Goal: Transaction & Acquisition: Purchase product/service

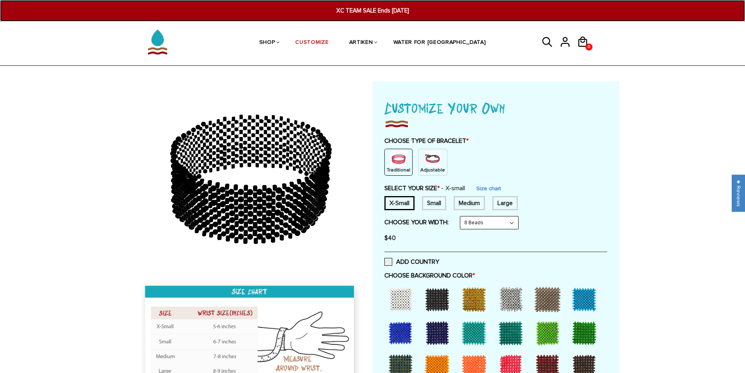
click at [361, 9] on span "XC TEAM SALE Ends [DATE]" at bounding box center [372, 10] width 289 height 9
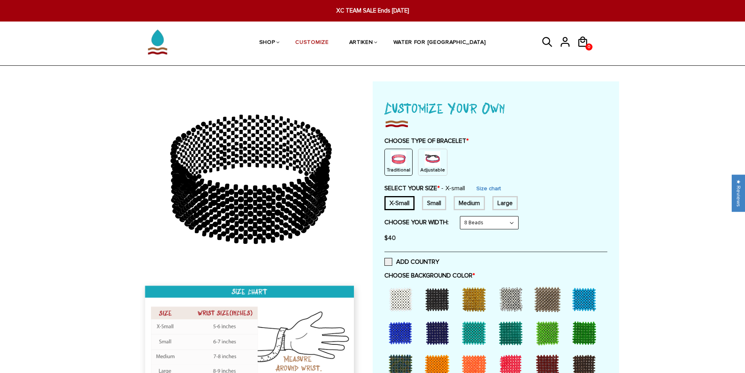
click at [425, 176] on div "CHOOSE TYPE OF BRACELET * Traditional Adjustable Traditional / X-Small / 8 Bead…" at bounding box center [495, 191] width 223 height 109
click at [425, 160] on img at bounding box center [433, 159] width 16 height 16
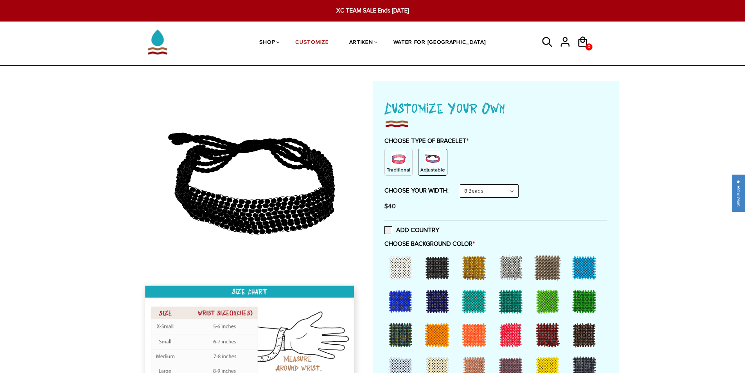
click at [472, 186] on select "8 Beads 6 Beads 10 Beads" at bounding box center [489, 191] width 58 height 13
select select "10-beads"
click at [462, 185] on select "8 Beads 6 Beads 10 Beads" at bounding box center [489, 191] width 58 height 13
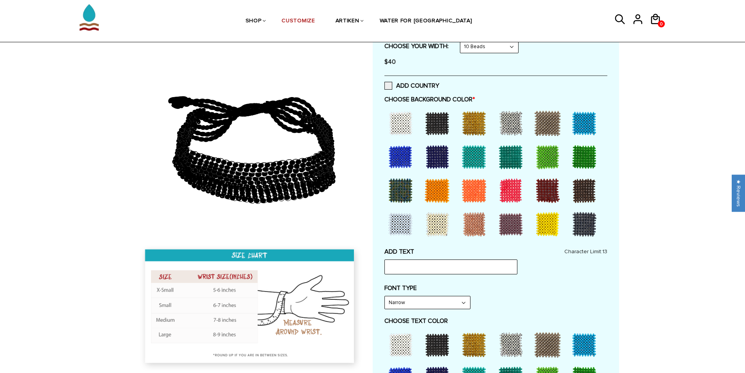
scroll to position [156, 0]
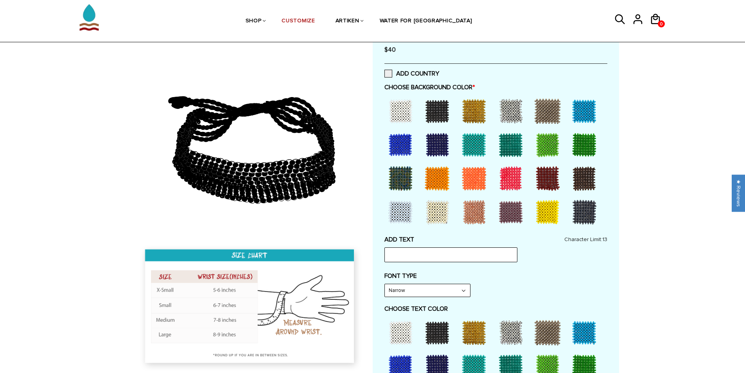
click at [392, 113] on div at bounding box center [400, 110] width 31 height 31
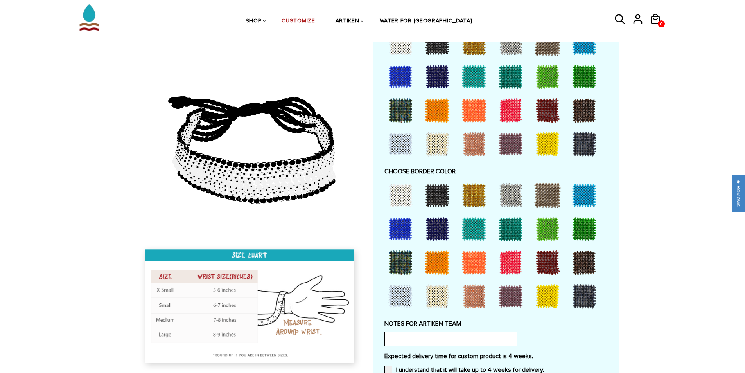
scroll to position [547, 0]
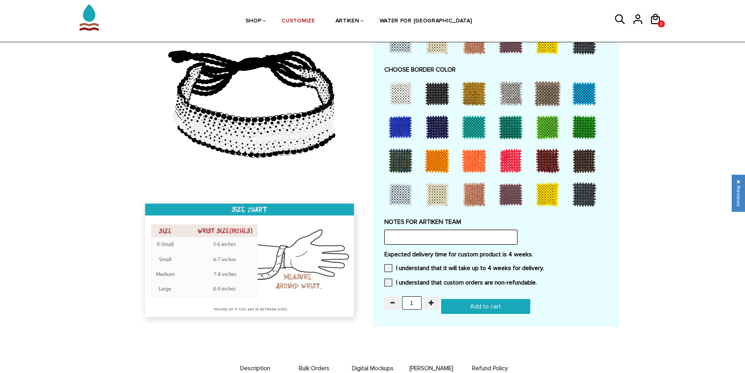
click at [438, 242] on input "text" at bounding box center [450, 237] width 133 height 15
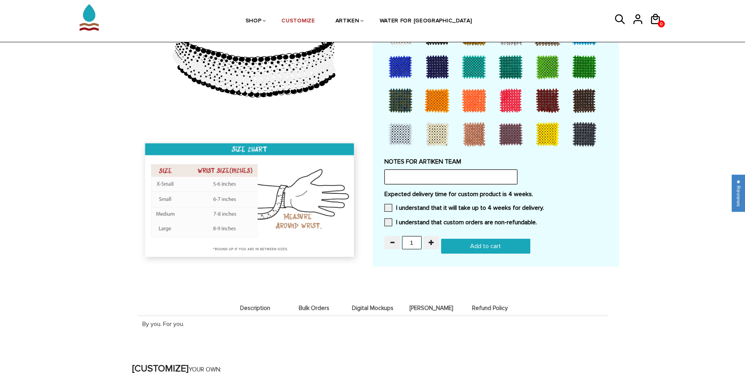
scroll to position [743, 0]
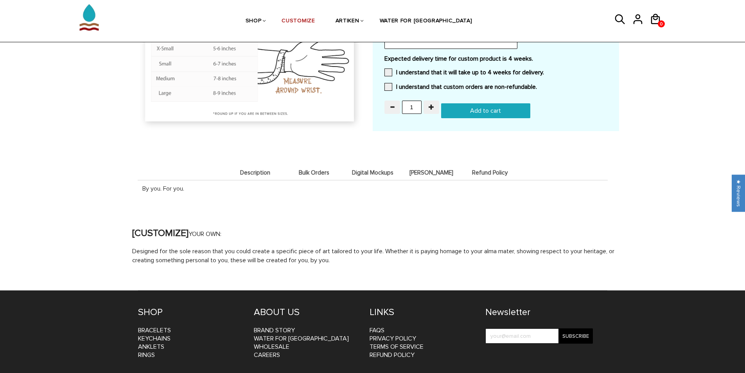
click at [260, 175] on span "Description" at bounding box center [255, 172] width 55 height 7
click at [316, 175] on span "Bulk Orders" at bounding box center [314, 172] width 55 height 7
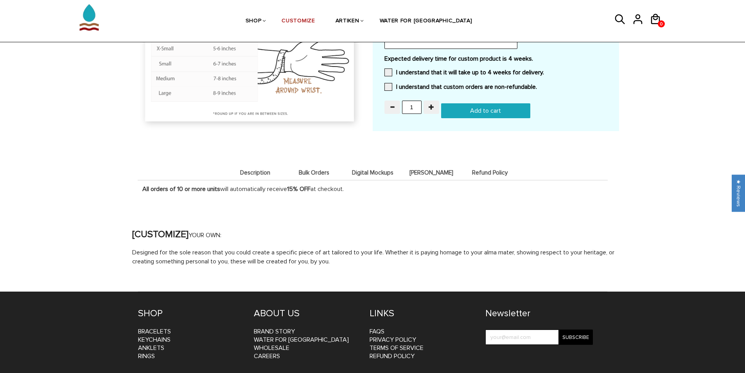
click at [364, 172] on span "Digital Mockups" at bounding box center [372, 172] width 55 height 7
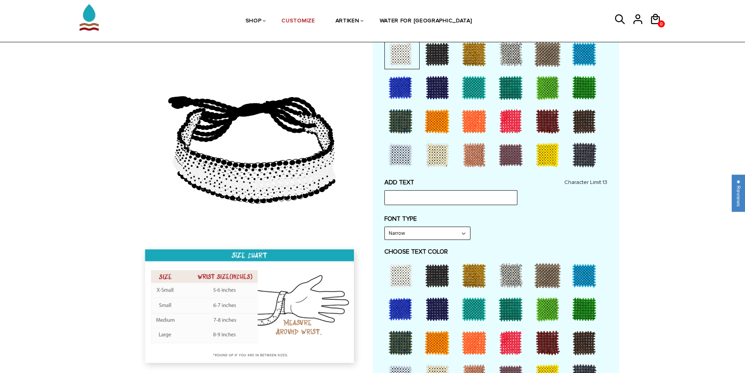
scroll to position [235, 0]
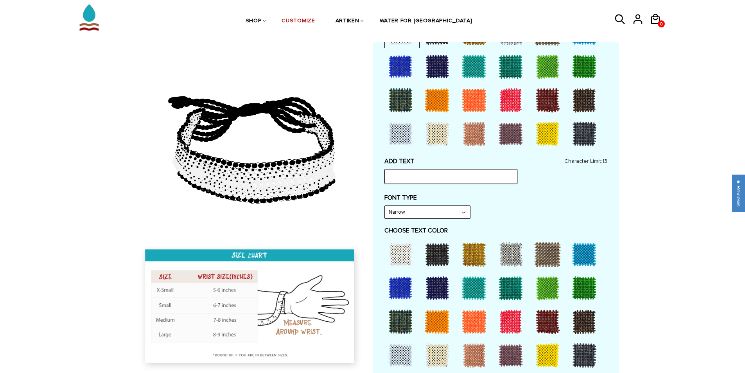
click at [436, 176] on input "text" at bounding box center [450, 176] width 133 height 15
type input "JCU XC T/F"
click at [428, 207] on select "Narrow Bold" at bounding box center [427, 212] width 85 height 13
select select "Bold"
click at [385, 206] on select "Narrow Bold" at bounding box center [427, 212] width 85 height 13
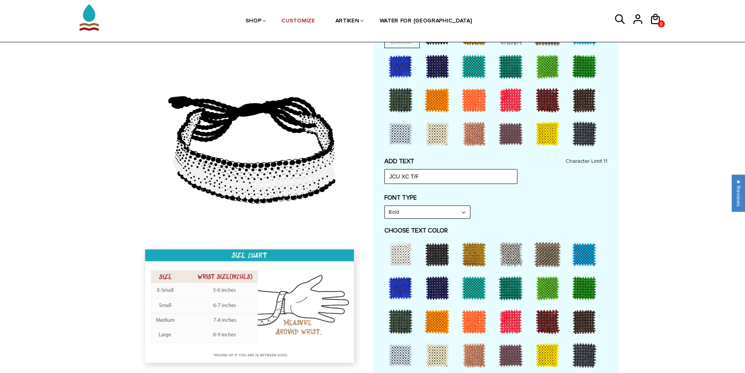
click at [479, 255] on div at bounding box center [473, 254] width 31 height 31
click at [436, 279] on div at bounding box center [437, 287] width 31 height 31
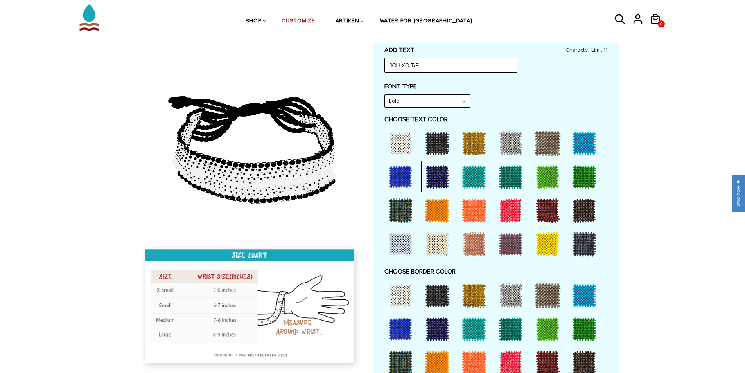
scroll to position [352, 0]
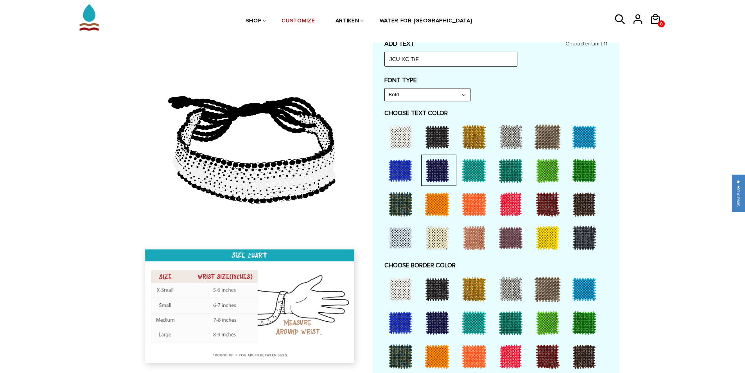
click at [477, 289] on div at bounding box center [473, 288] width 31 height 31
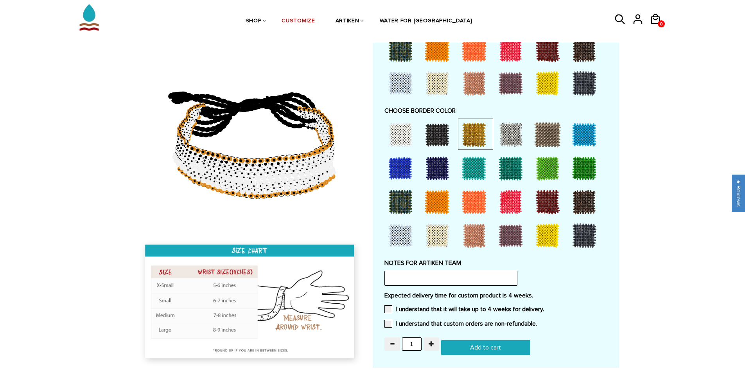
scroll to position [508, 0]
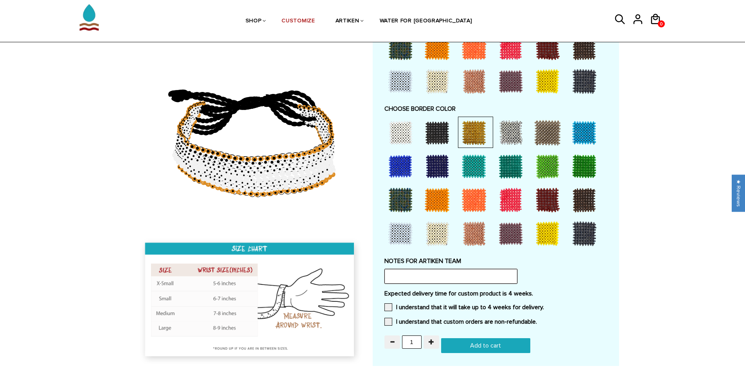
click at [469, 274] on input "text" at bounding box center [450, 276] width 133 height 15
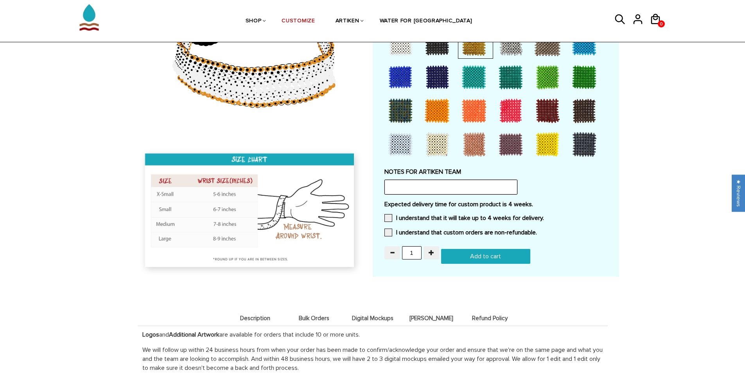
scroll to position [704, 0]
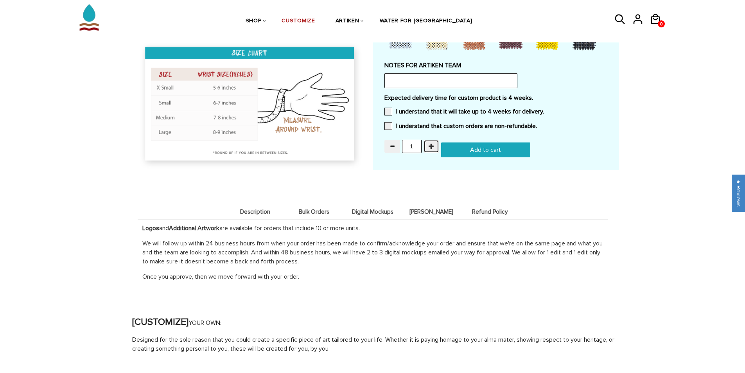
click at [433, 145] on span "button" at bounding box center [431, 145] width 5 height 5
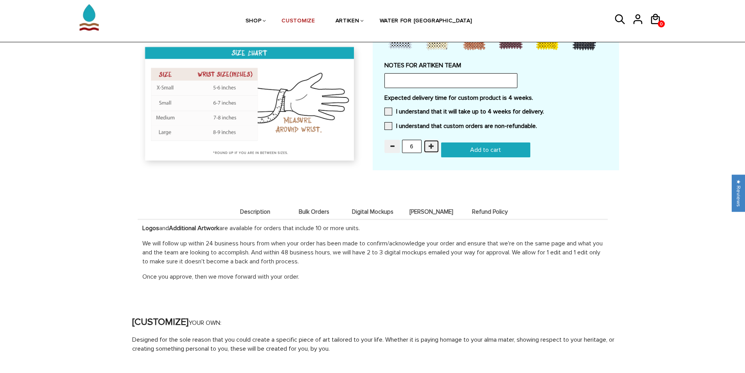
click at [433, 145] on span "button" at bounding box center [431, 145] width 5 height 5
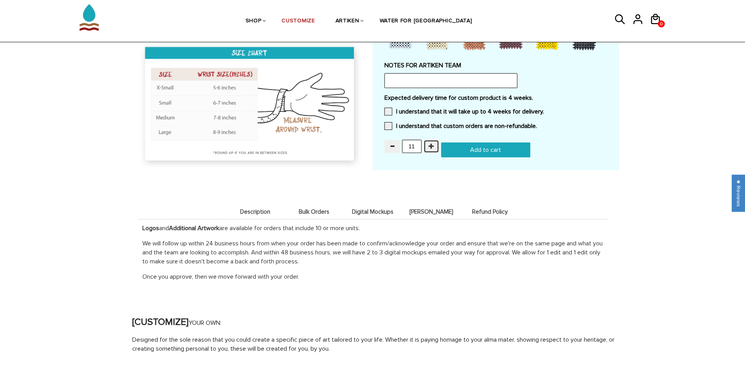
click at [433, 145] on span "button" at bounding box center [431, 145] width 5 height 5
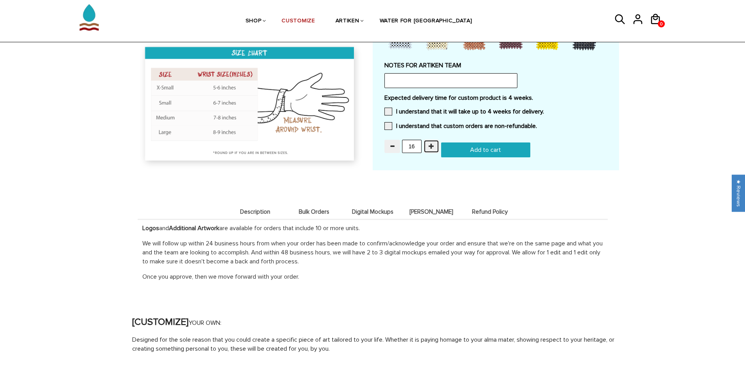
click at [433, 145] on span "button" at bounding box center [431, 145] width 5 height 5
type input "17"
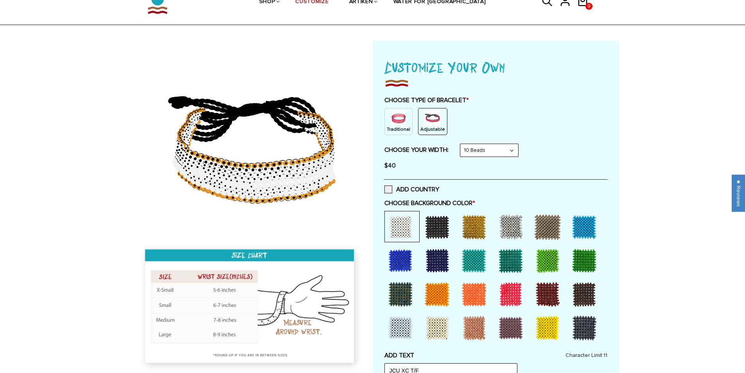
scroll to position [0, 0]
